Goal: Check status

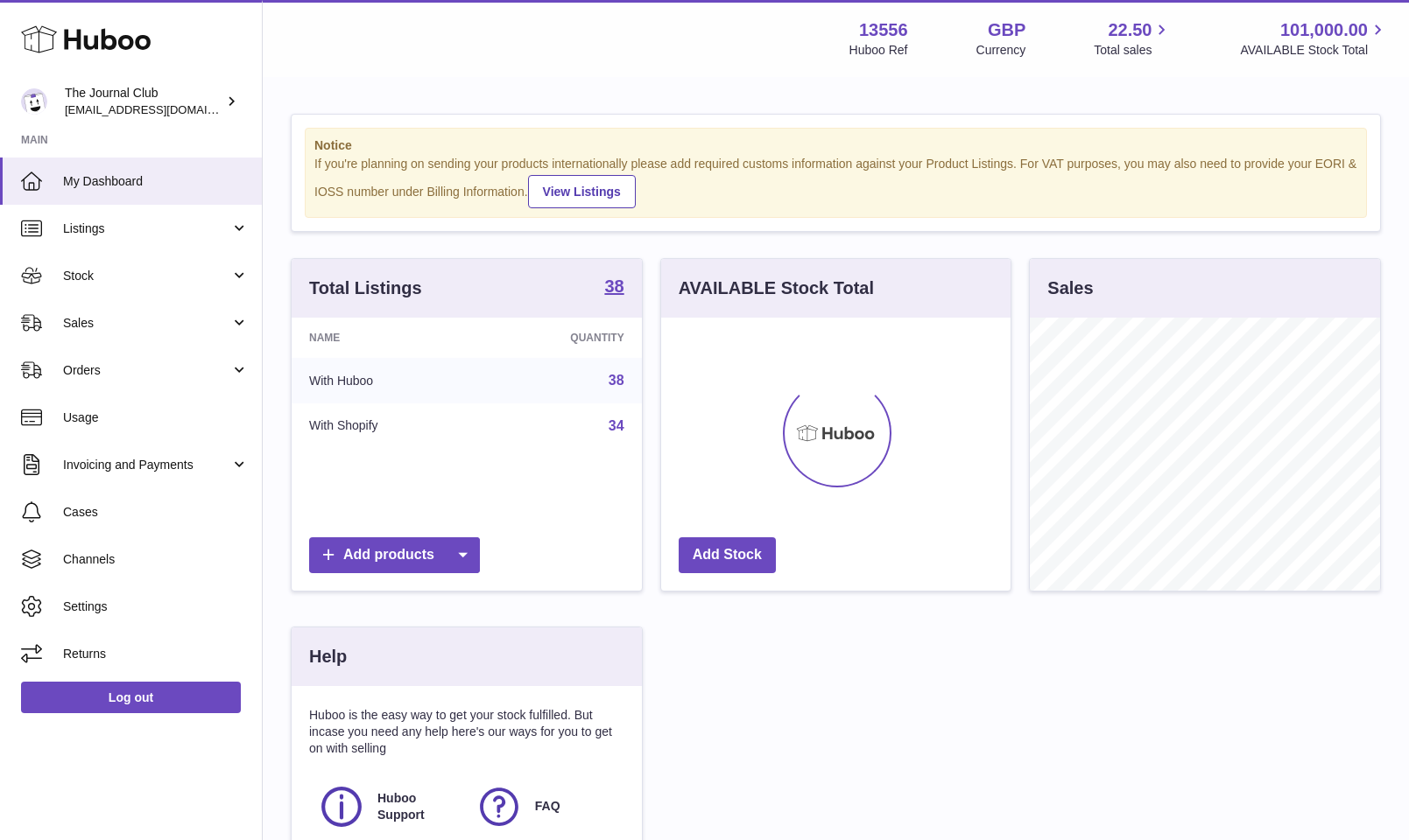
scroll to position [273, 349]
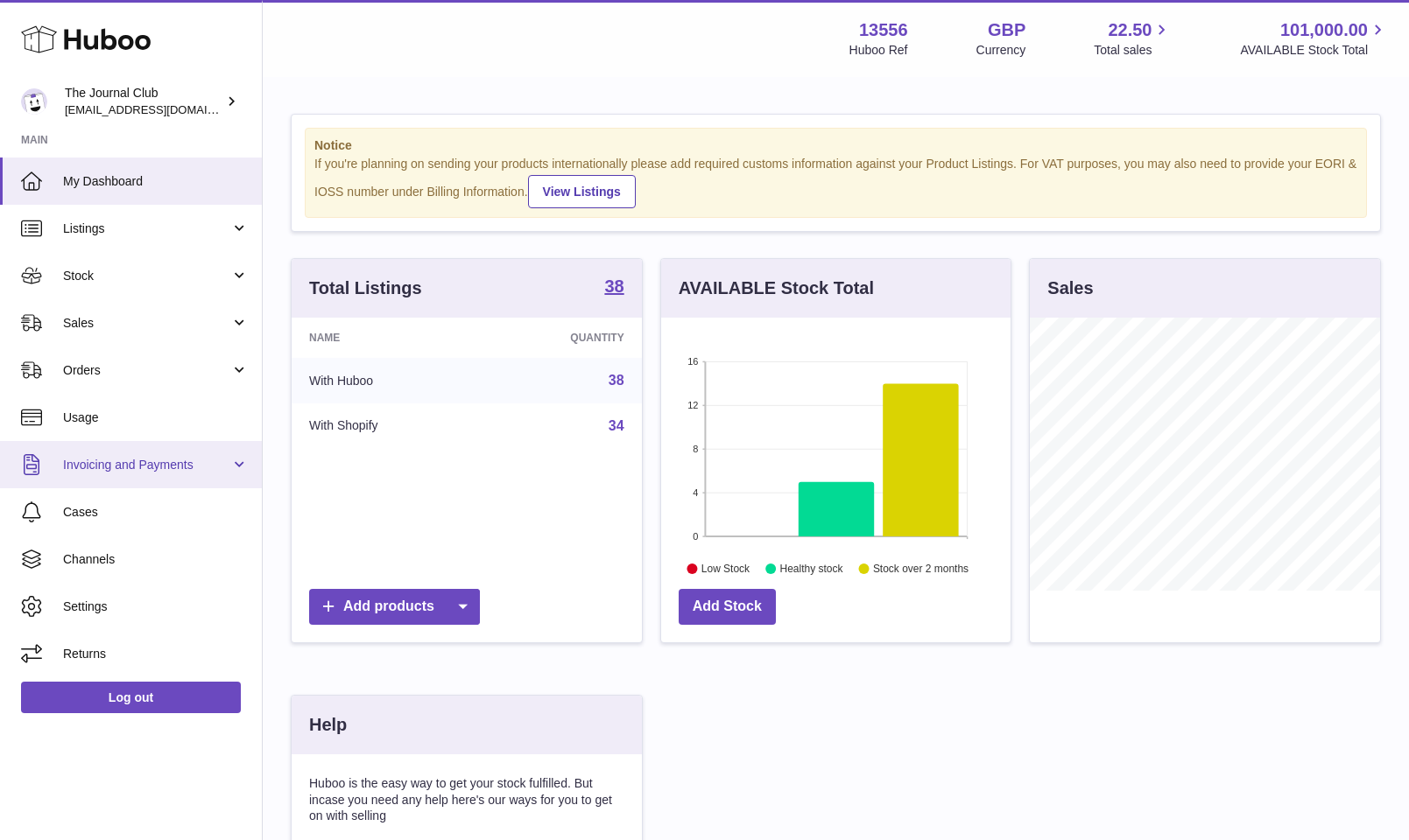
click at [86, 453] on link "Invoicing and Payments" at bounding box center [130, 465] width 261 height 48
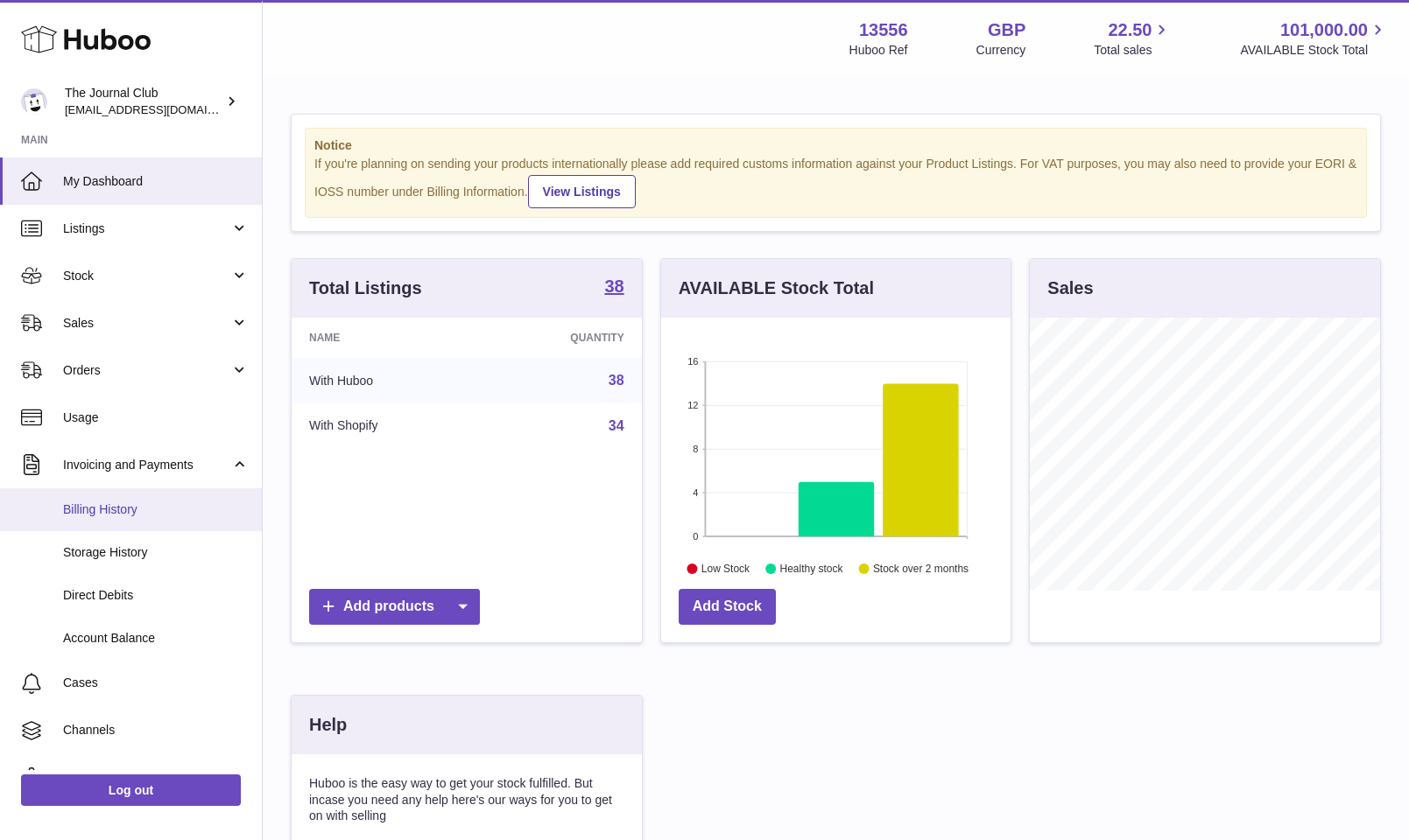
click at [82, 514] on span "Billing History" at bounding box center [155, 509] width 185 height 16
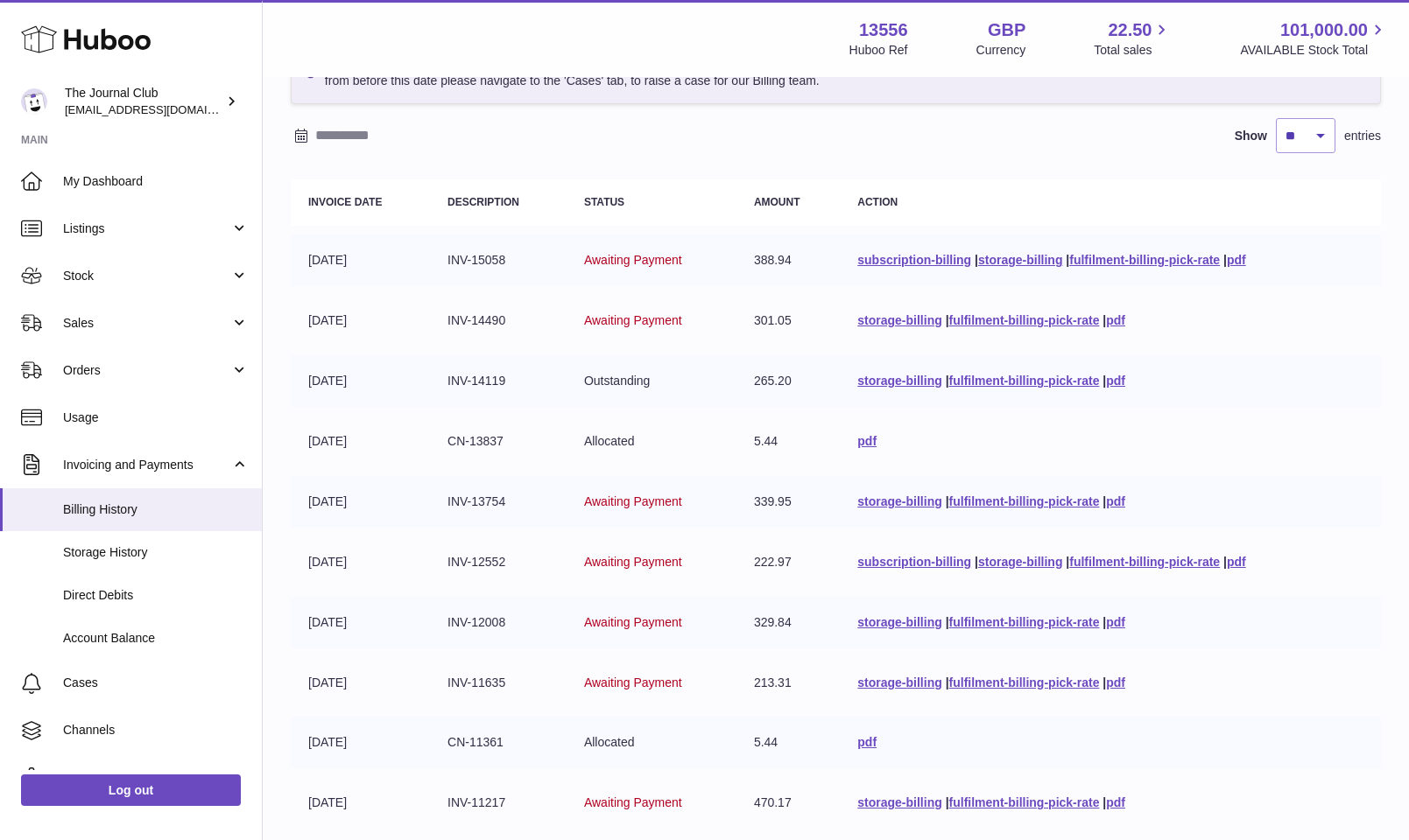
scroll to position [159, 0]
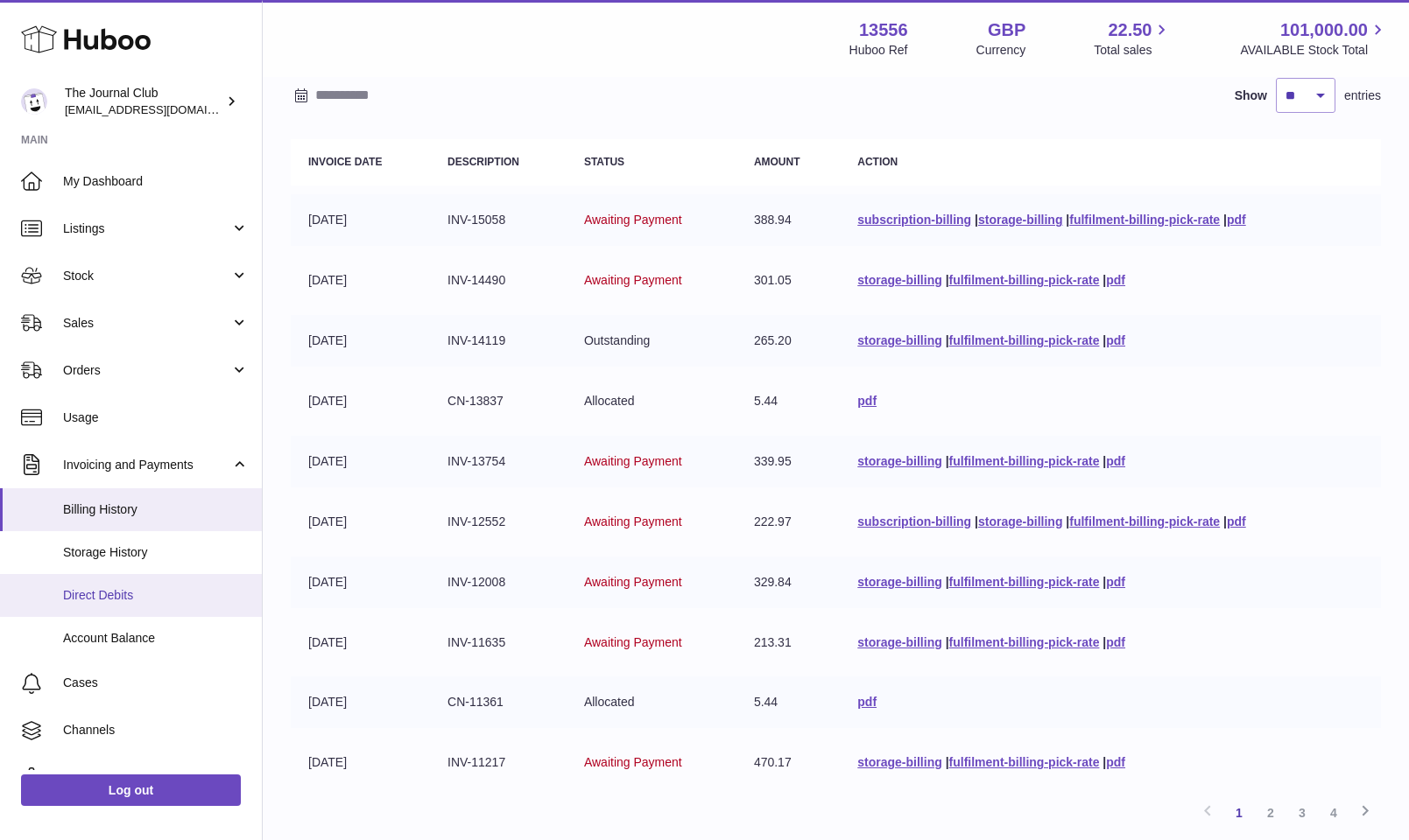
click at [118, 593] on span "Direct Debits" at bounding box center [155, 595] width 185 height 16
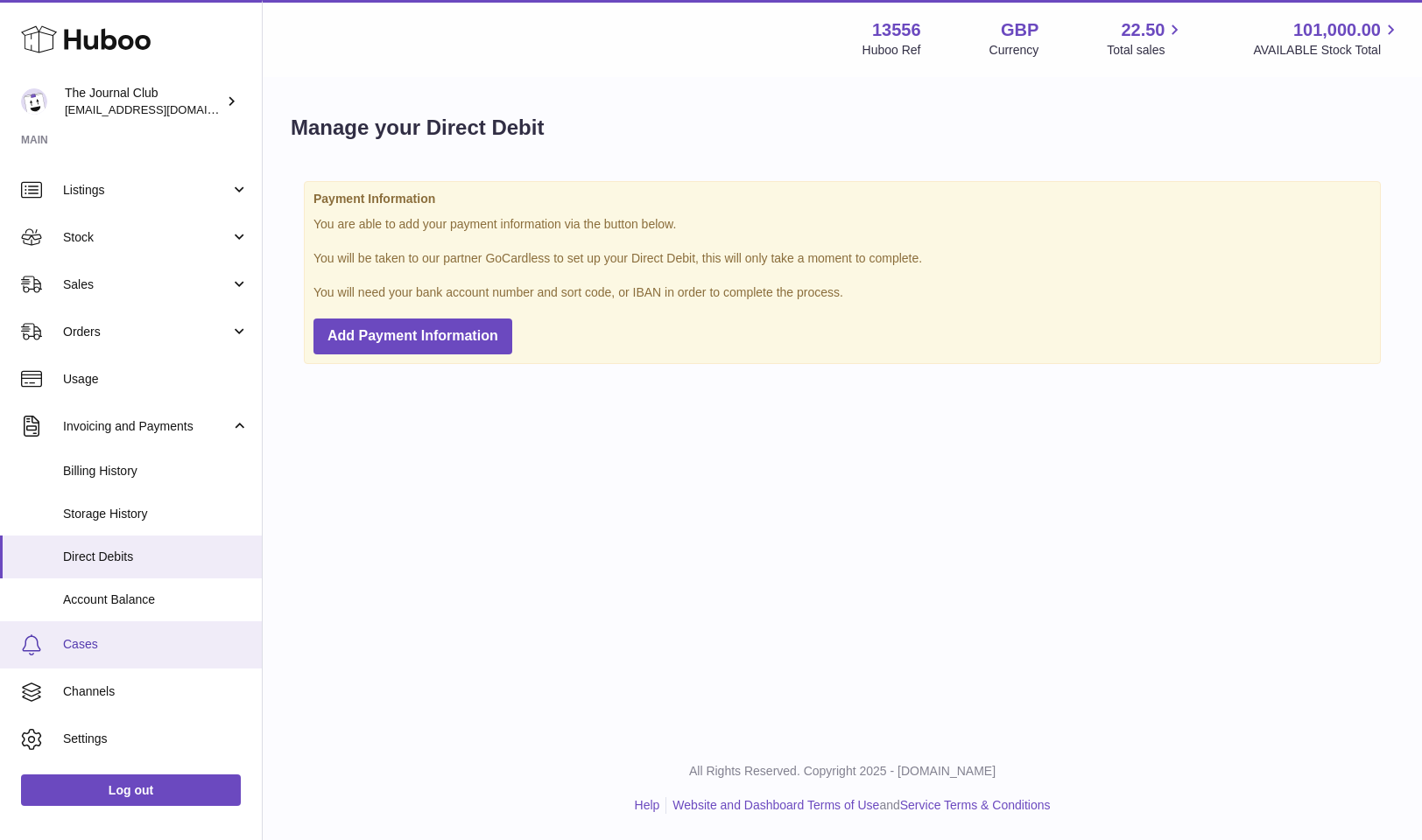
scroll to position [75, 0]
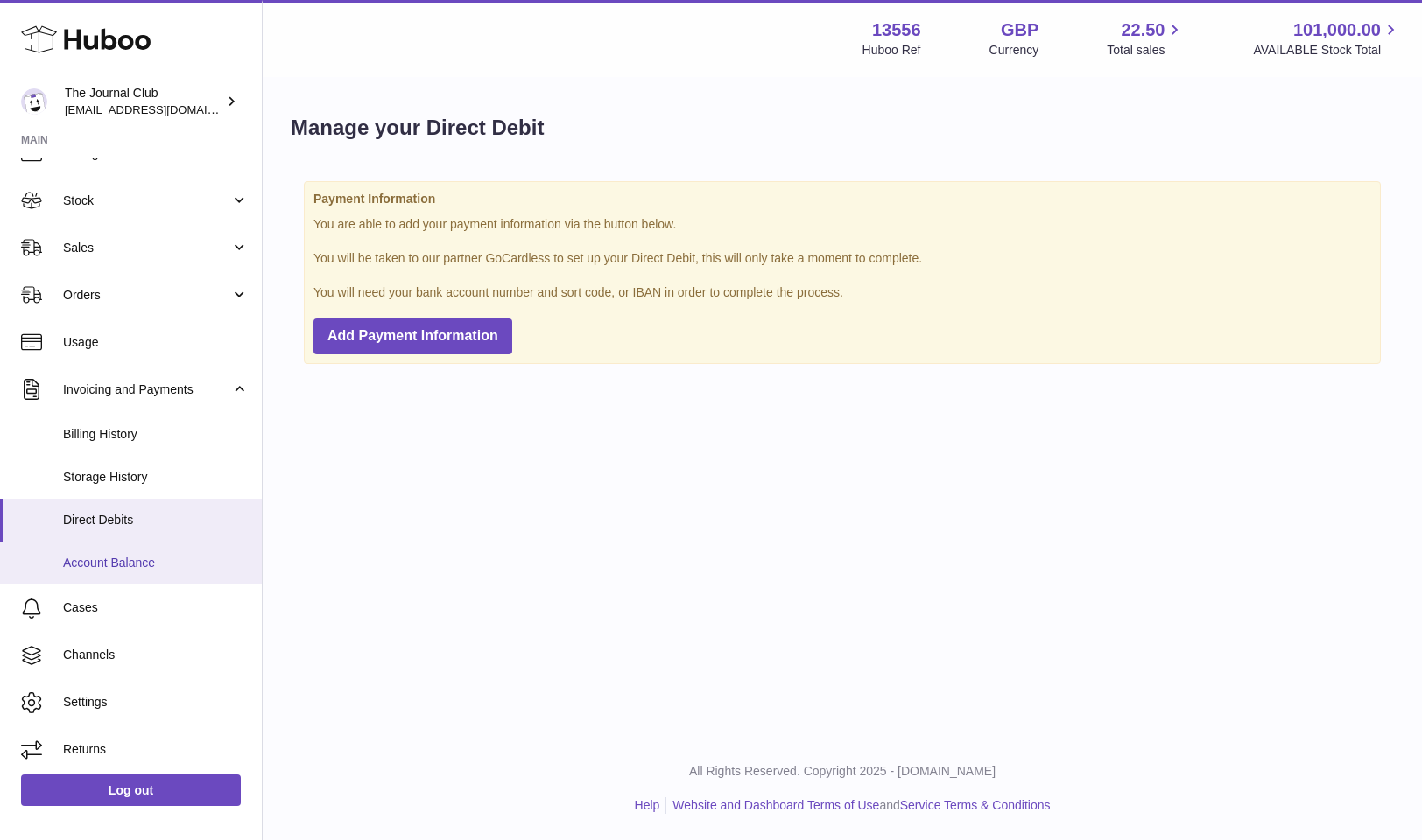
click at [139, 570] on link "Account Balance" at bounding box center [130, 563] width 261 height 43
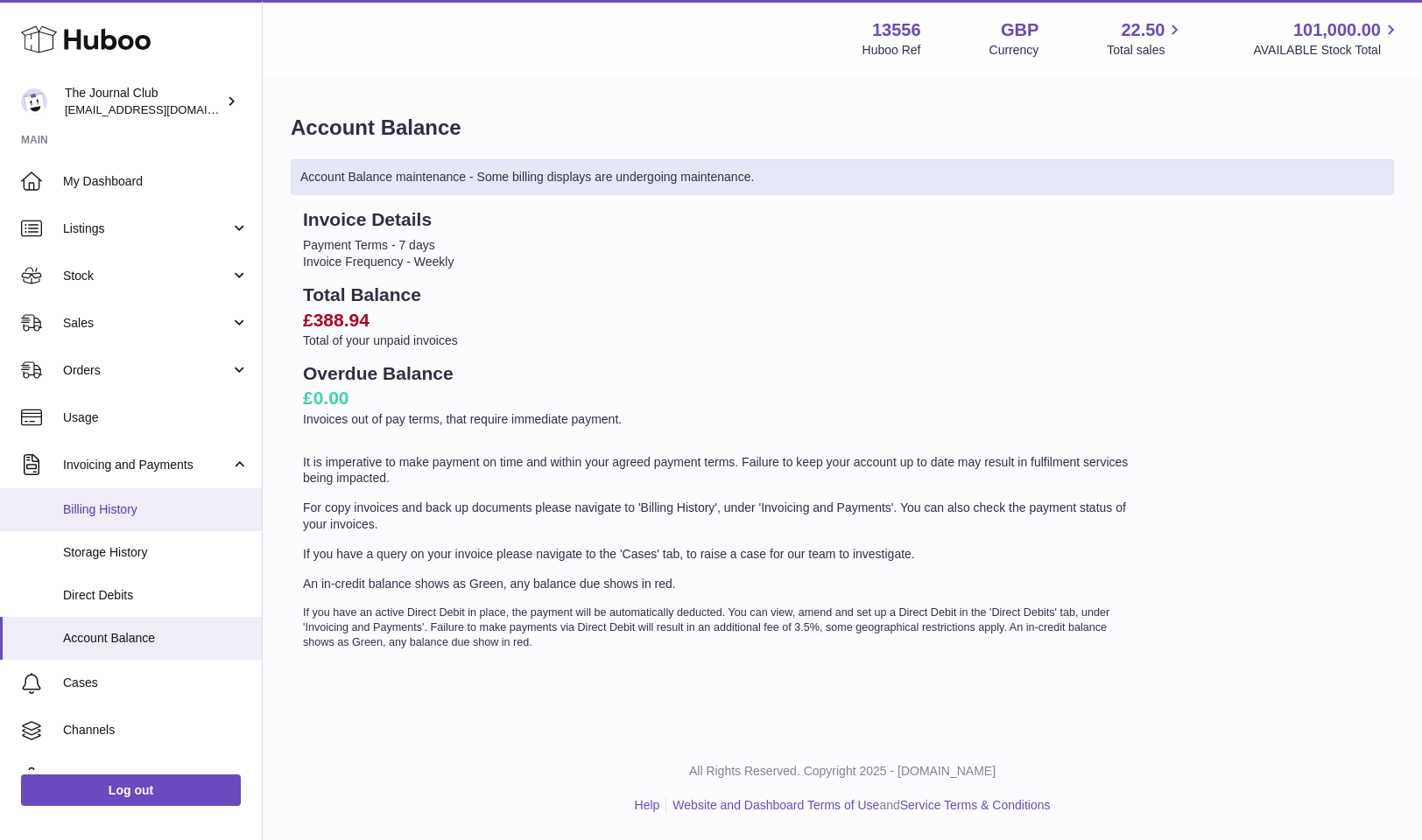
click at [128, 512] on span "Billing History" at bounding box center [155, 509] width 185 height 16
